Goal: Navigation & Orientation: Find specific page/section

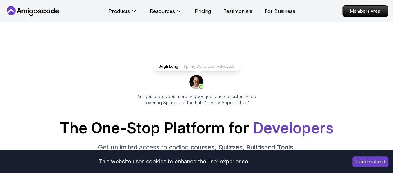
click at [375, 163] on button "I understand" at bounding box center [370, 162] width 36 height 11
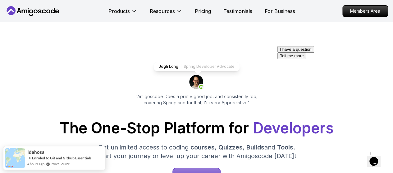
click at [20, 15] on icon at bounding box center [33, 11] width 56 height 10
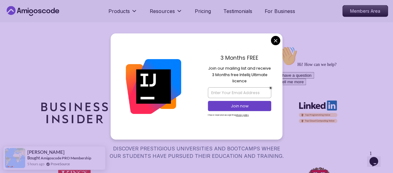
scroll to position [3060, 0]
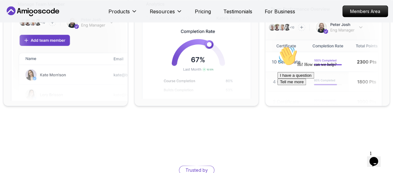
scroll to position [2937, 0]
click at [284, 12] on p "For Business" at bounding box center [279, 10] width 30 height 7
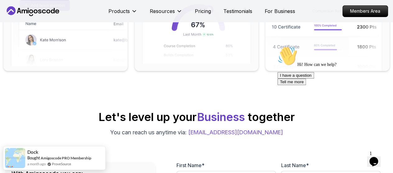
scroll to position [143, 0]
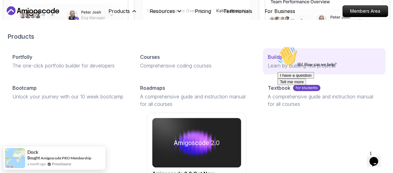
click at [268, 61] on div "Builds" at bounding box center [324, 56] width 113 height 7
